Goal: Information Seeking & Learning: Learn about a topic

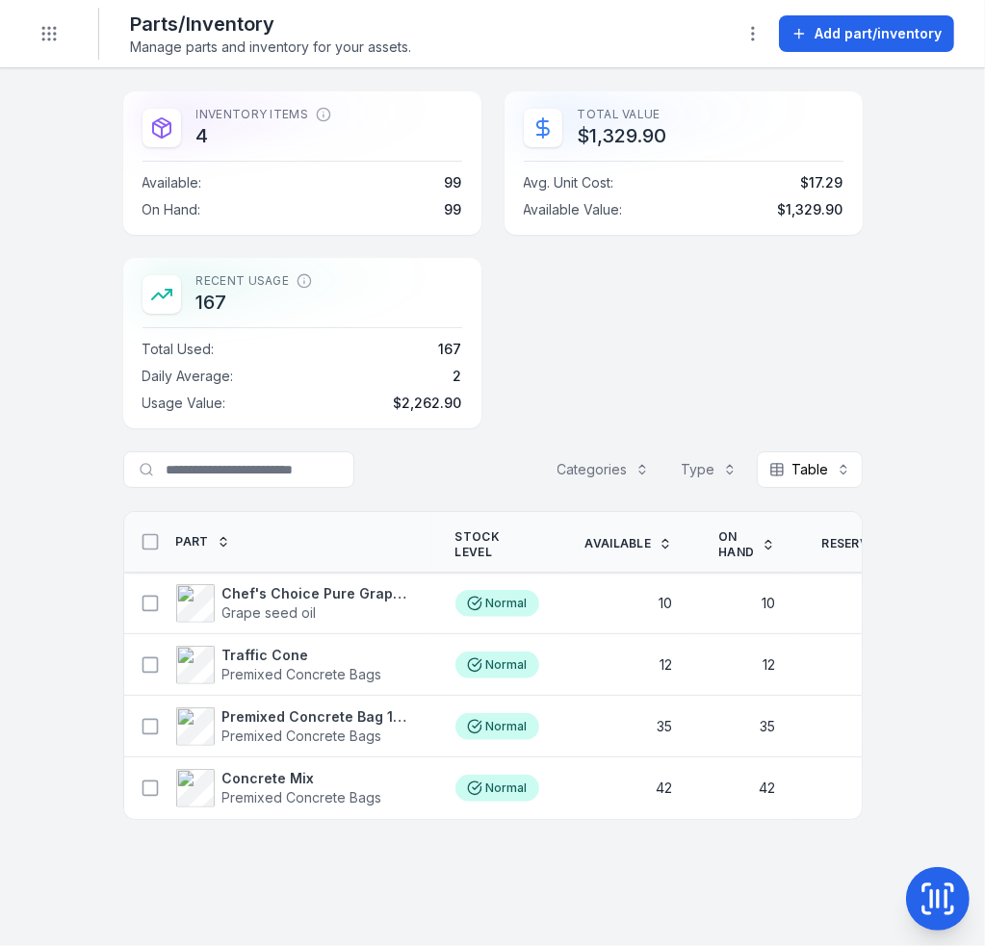
click at [267, 850] on main "Inventory Items 4 Available : 99 On Hand : 99 Total Value $1,329.90 Avg. Unit C…" at bounding box center [492, 507] width 985 height 878
